Goal: Navigation & Orientation: Understand site structure

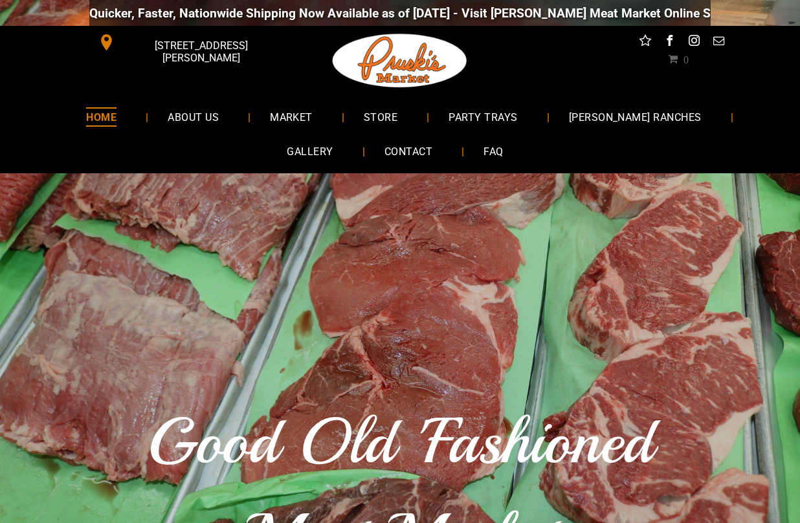
click at [175, 125] on span "ABOUT US" at bounding box center [193, 116] width 51 height 19
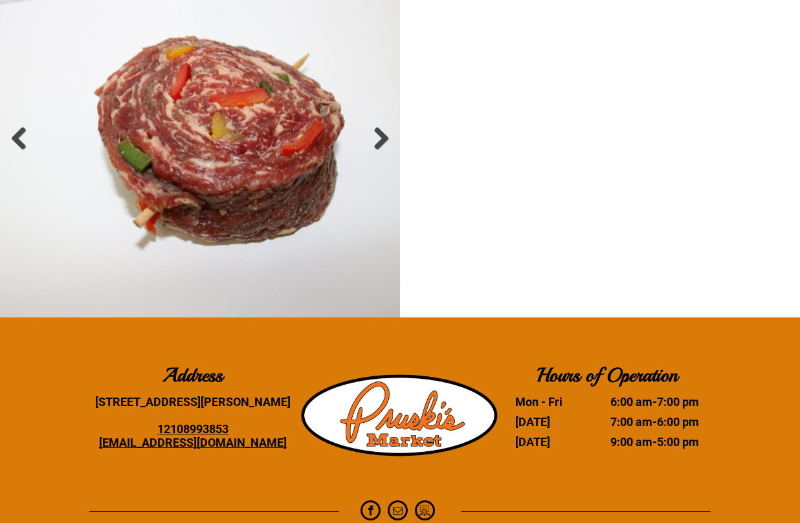
scroll to position [2149, 0]
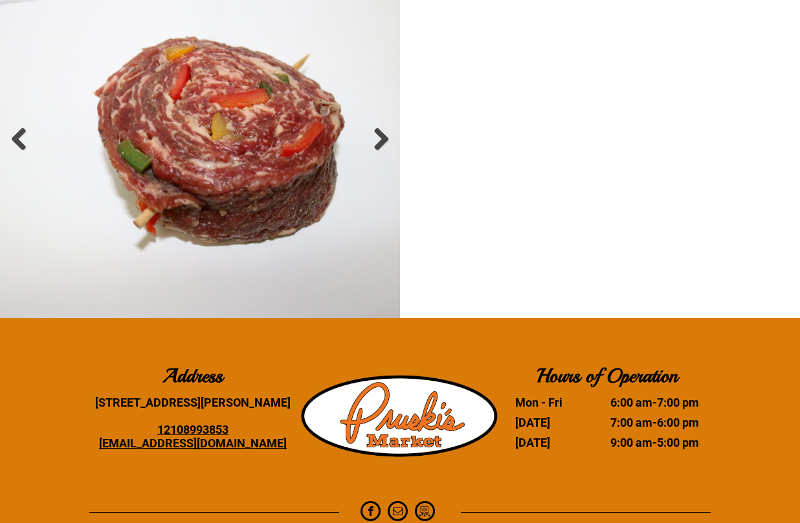
click at [30, 148] on link at bounding box center [18, 139] width 25 height 25
click at [31, 142] on link at bounding box center [18, 139] width 25 height 25
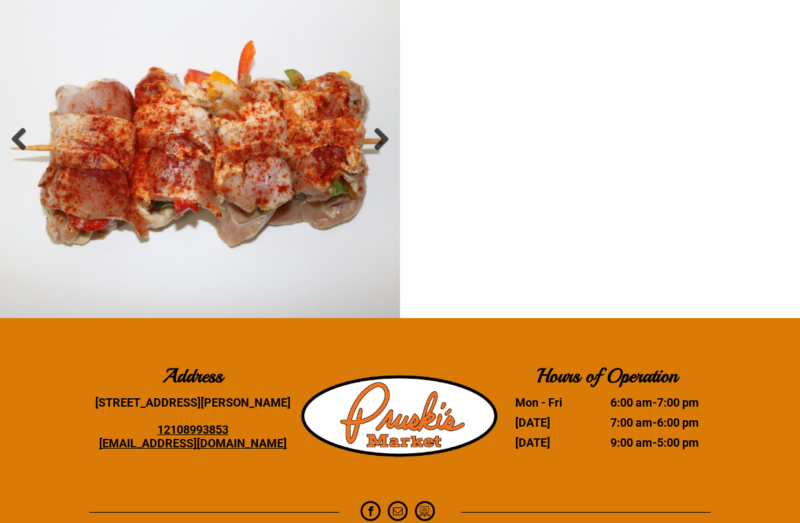
click at [39, 155] on li "Slide title Write your caption here Button" at bounding box center [200, 145] width 400 height 346
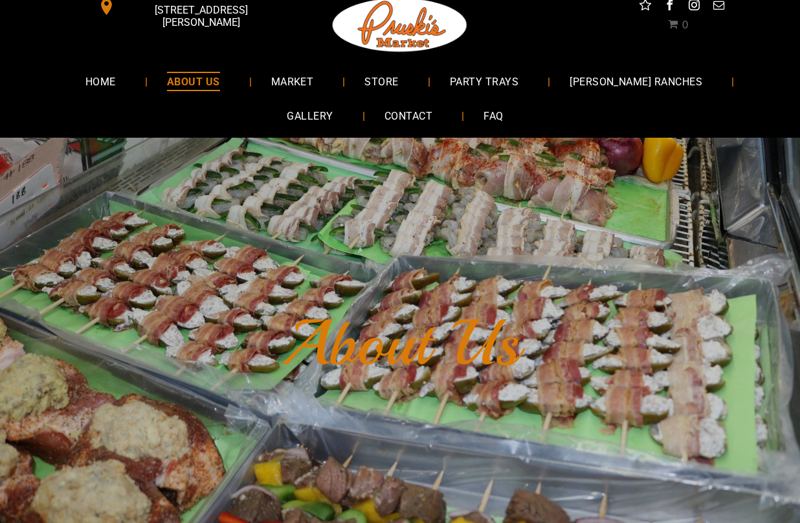
scroll to position [0, 0]
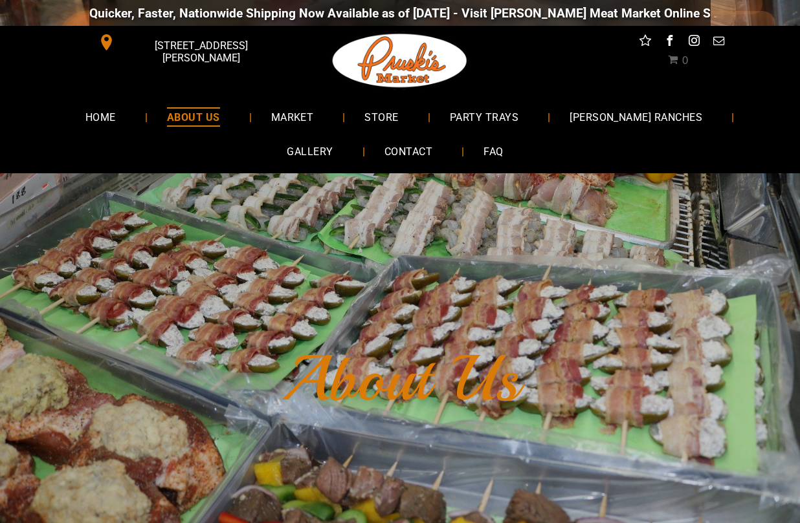
click at [271, 113] on span "MARKET" at bounding box center [292, 116] width 43 height 19
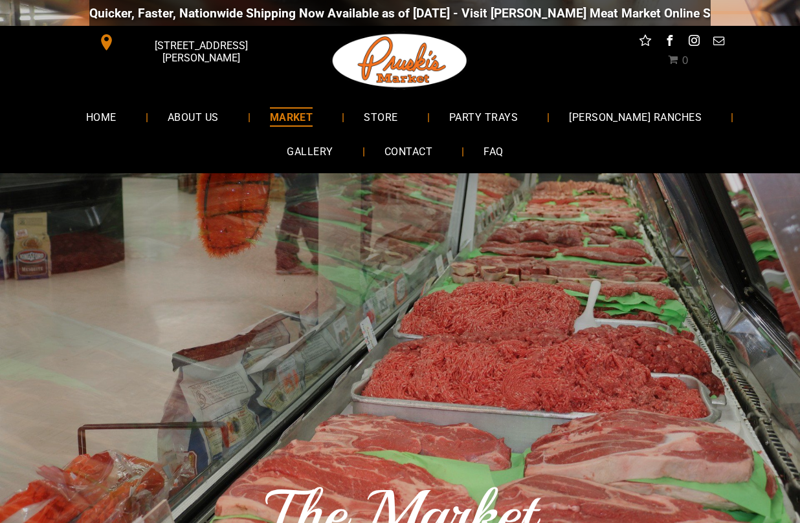
click at [364, 112] on span "STORE" at bounding box center [381, 116] width 34 height 19
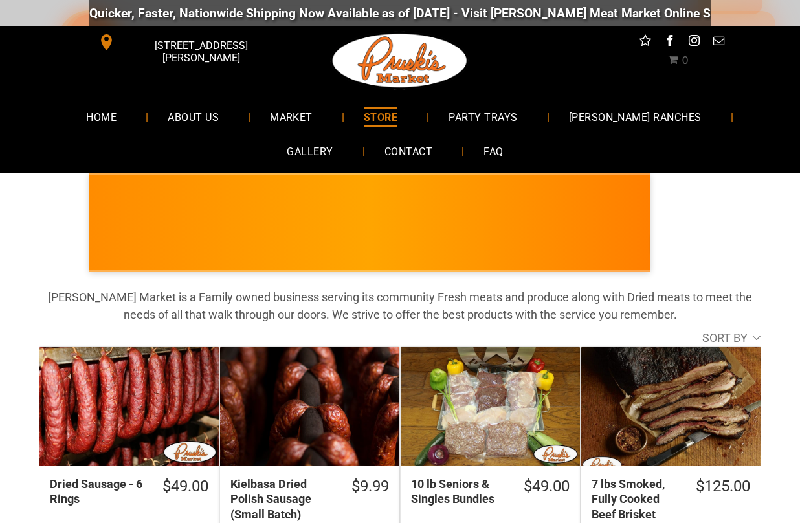
click at [457, 120] on span "PARTY TRAYS" at bounding box center [482, 116] width 69 height 19
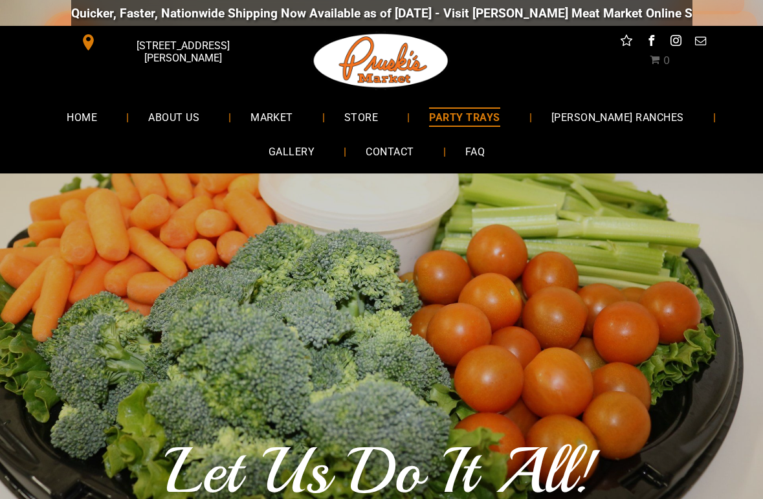
click at [613, 116] on span "[PERSON_NAME] RANCHES" at bounding box center [617, 116] width 133 height 19
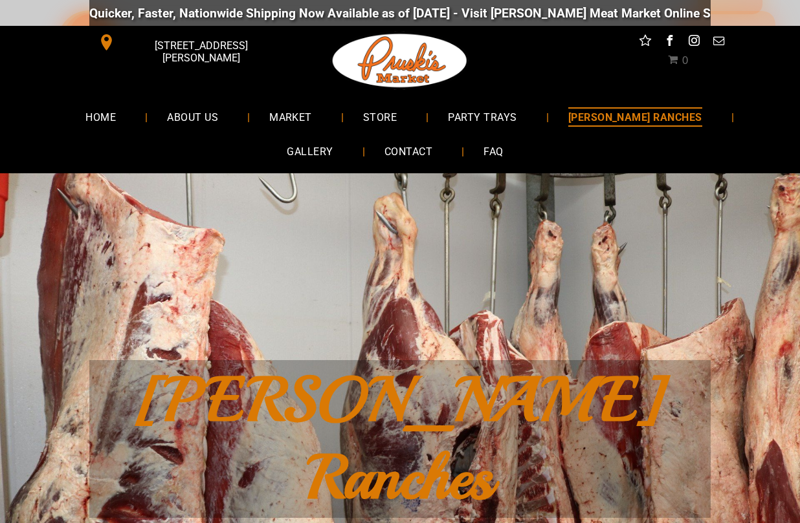
click at [333, 142] on span "GALLERY" at bounding box center [310, 151] width 46 height 19
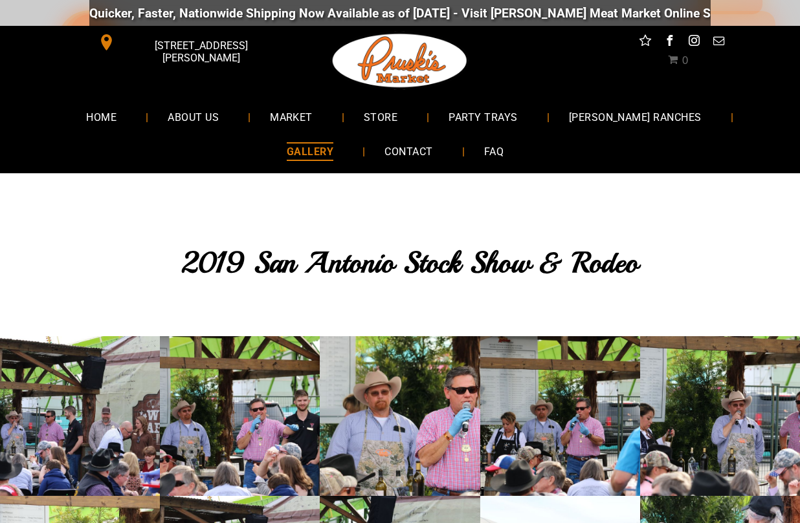
click at [274, 113] on span "MARKET" at bounding box center [291, 116] width 43 height 19
